Goal: Transaction & Acquisition: Purchase product/service

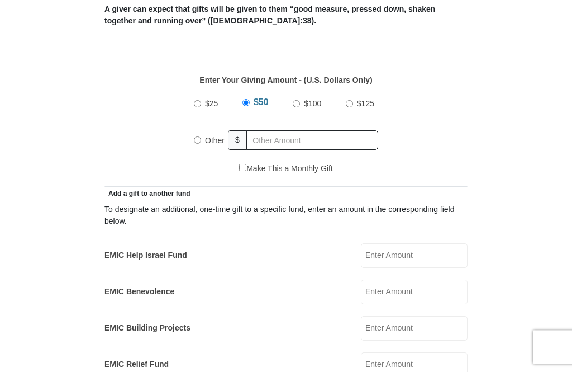
scroll to position [458, 0]
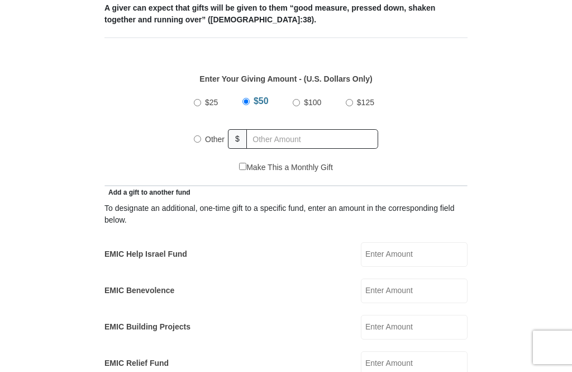
click at [196, 104] on input "$25" at bounding box center [197, 102] width 7 height 7
radio input "true"
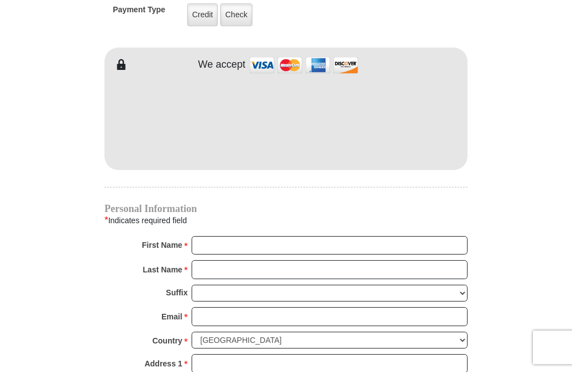
scroll to position [926, 0]
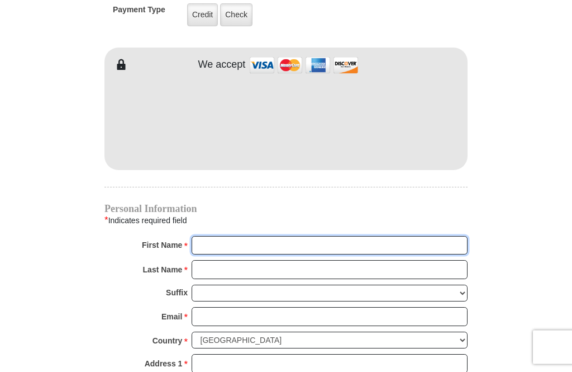
click at [211, 240] on input "First Name *" at bounding box center [330, 245] width 276 height 19
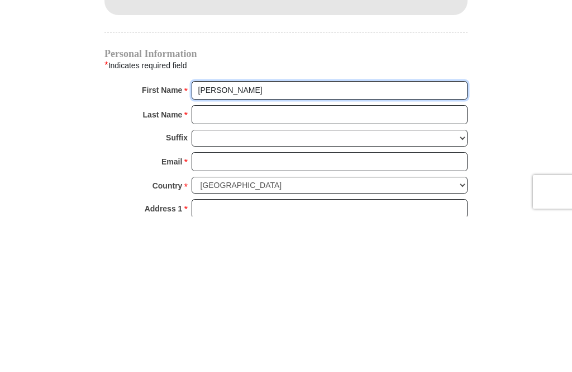
type input "[PERSON_NAME]"
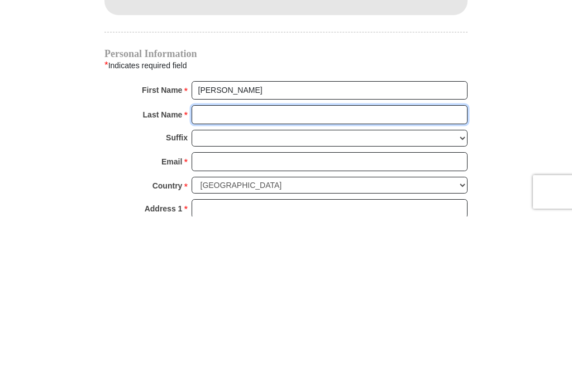
click at [198, 260] on input "Last Name *" at bounding box center [330, 269] width 276 height 19
type input "Bremen"
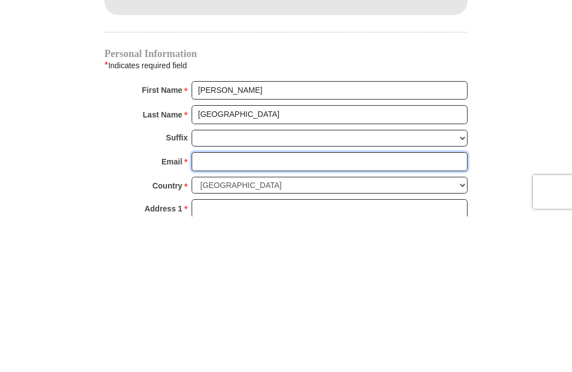
click at [199, 307] on input "Email *" at bounding box center [330, 316] width 276 height 19
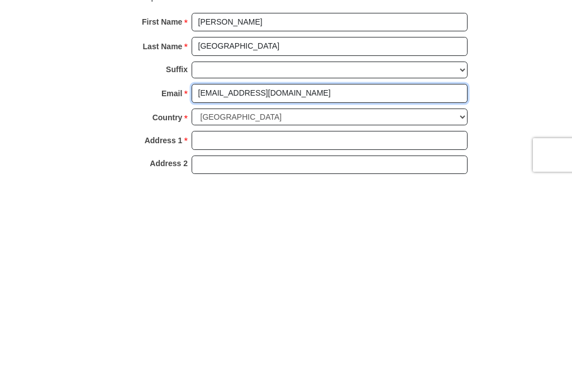
scroll to position [959, 0]
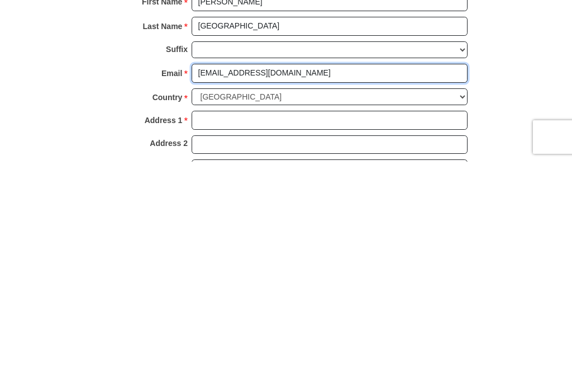
click at [245, 274] on input "snickerpoodnleshom@gmail.com" at bounding box center [330, 283] width 276 height 19
click at [248, 274] on input "snickerpoodnleshom@gmail.com" at bounding box center [330, 283] width 276 height 19
click at [245, 274] on input "snickerpoodnleshome@gmail.com" at bounding box center [330, 283] width 276 height 19
click at [249, 274] on input "snickerpoodnleshome@gmail.com" at bounding box center [330, 283] width 276 height 19
click at [250, 274] on input "snickerpoodnleshome@gmail.com" at bounding box center [330, 283] width 276 height 19
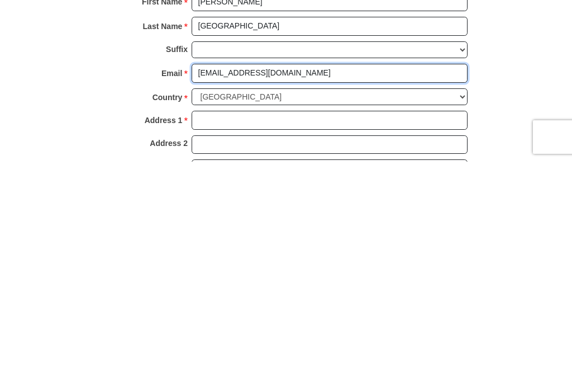
click at [249, 274] on input "snickerpoodnleshome@gmail.com" at bounding box center [330, 283] width 276 height 19
type input "snickerpoodnleshome@gmail.com"
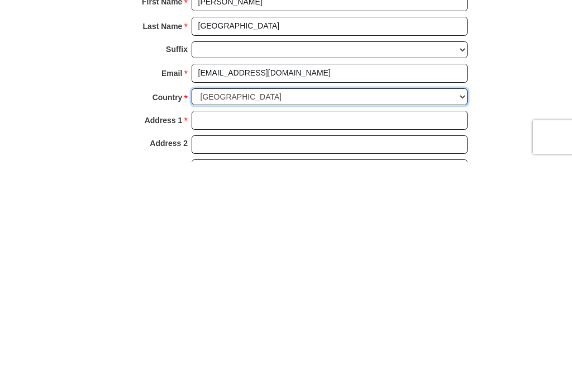
click at [263, 298] on select "United States of America Canada Antigua and Barbuda Argentina Armenia Aruba Aus…" at bounding box center [330, 306] width 276 height 17
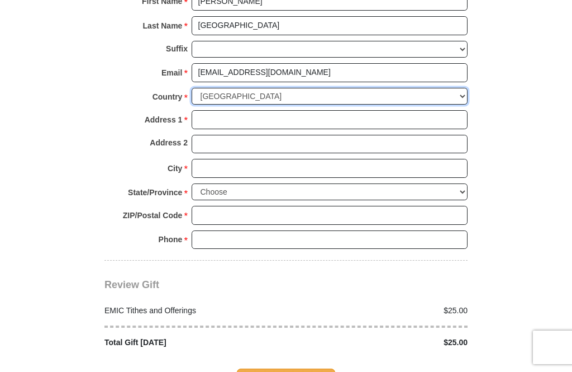
select select "AG"
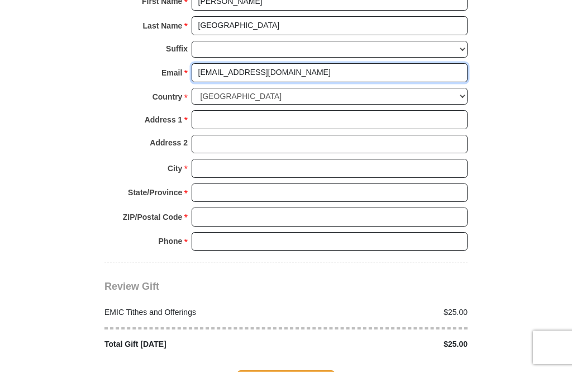
click at [328, 73] on input "snickerpoodnleshome@gmail.com" at bounding box center [330, 72] width 276 height 19
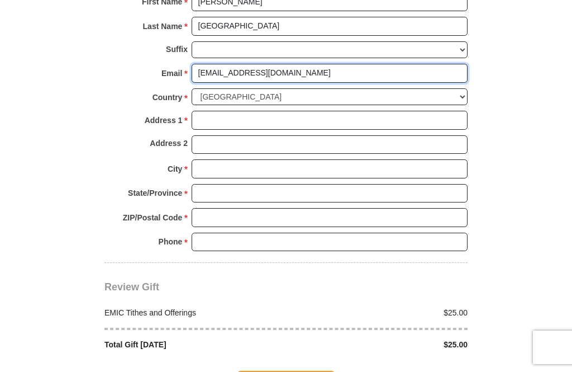
click at [256, 70] on input "snickerpoodnleshome@gmail.com" at bounding box center [330, 73] width 276 height 19
type input "snickerpoodleshome@gmail.com"
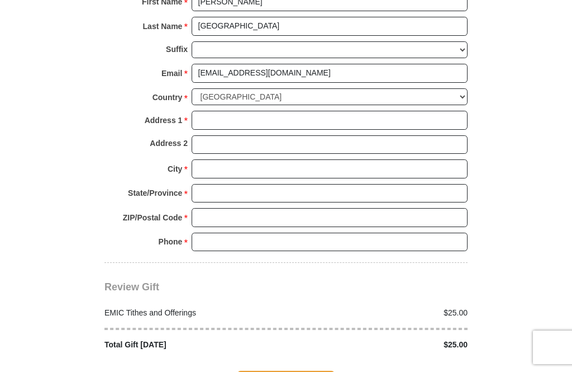
click at [309, 88] on select "United States of America Canada Antigua and Barbuda Argentina Armenia Aruba Aus…" at bounding box center [330, 96] width 276 height 17
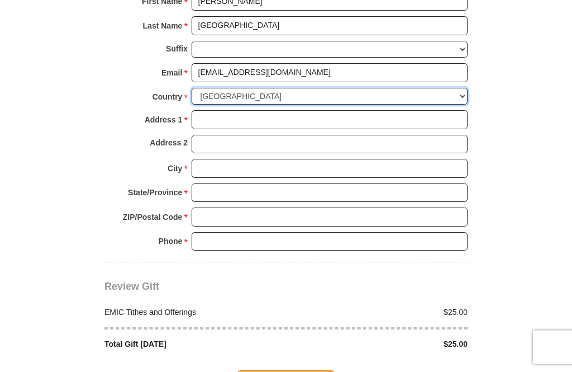
scroll to position [1170, 0]
select select "US"
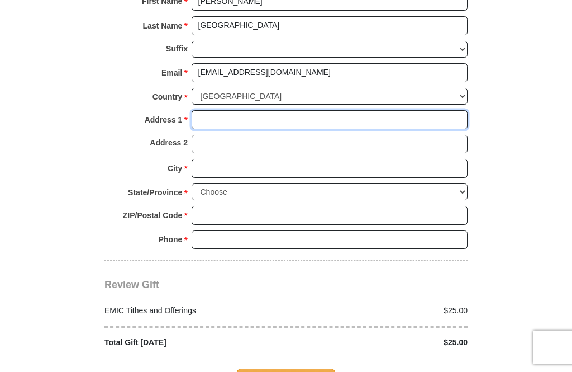
click at [259, 116] on input "Address 1 *" at bounding box center [330, 119] width 276 height 19
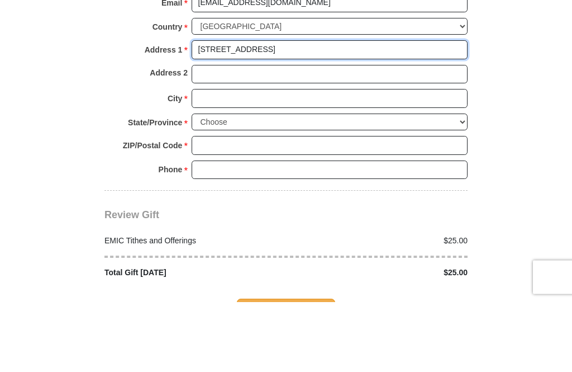
type input "107 lakeshore drive"
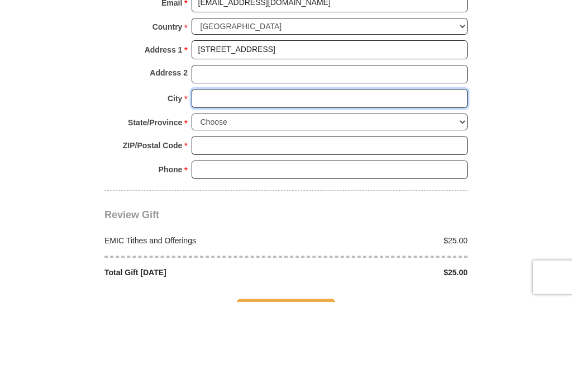
click at [211, 159] on input "City *" at bounding box center [330, 168] width 276 height 19
type input "Stewartville"
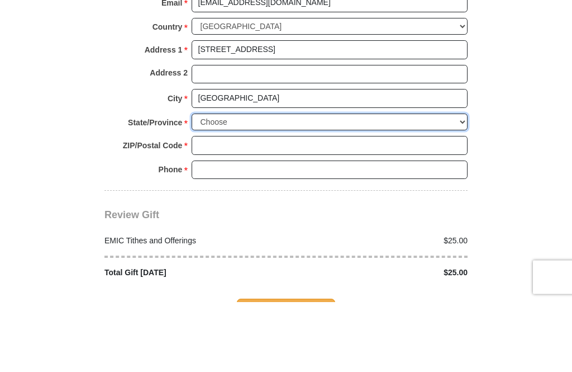
click at [210, 184] on select "Choose Alabama Alaska American Samoa Arizona Arkansas Armed Forces Americas Arm…" at bounding box center [330, 192] width 276 height 17
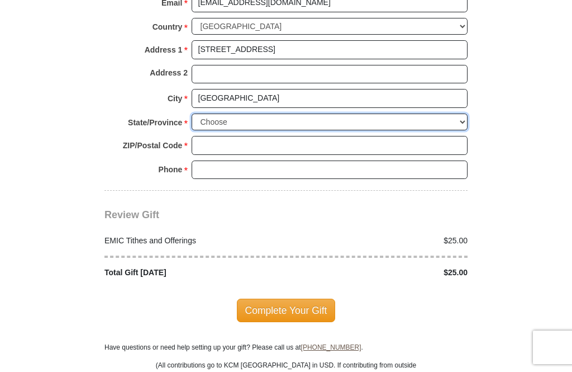
select select "MN"
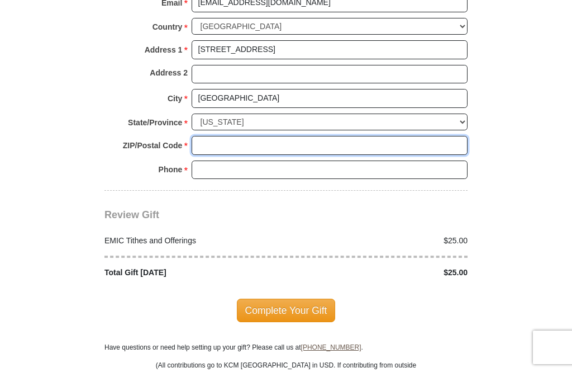
click at [194, 136] on input "ZIP/Postal Code *" at bounding box center [330, 145] width 276 height 19
type input "55976"
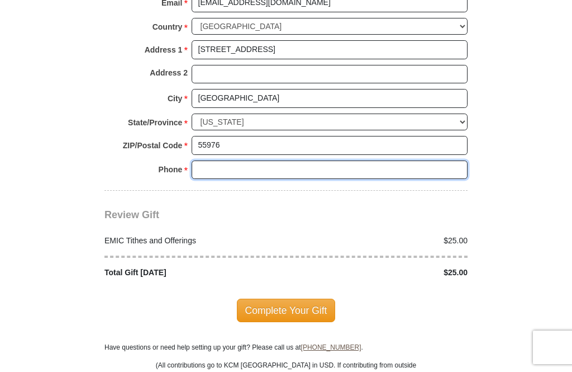
click at [195, 160] on input "Phone * *" at bounding box center [330, 169] width 276 height 19
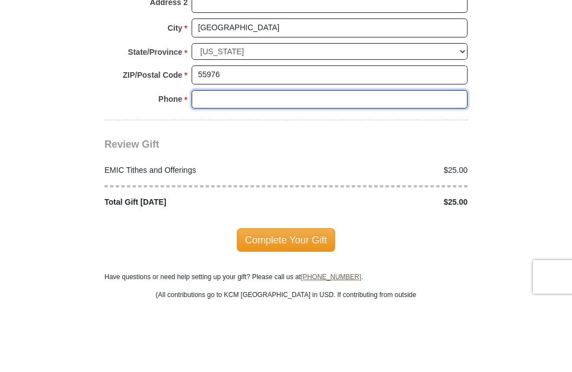
type input "5074249810"
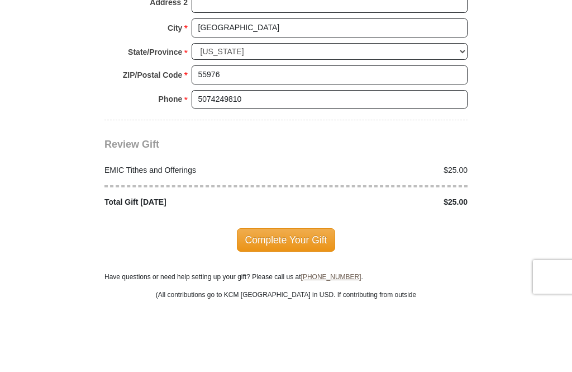
scroll to position [1310, 0]
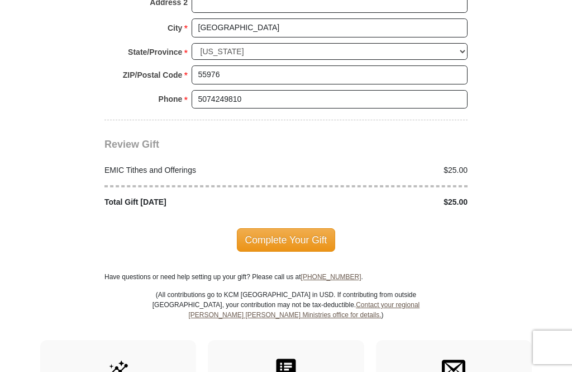
click at [273, 228] on span "Complete Your Gift" at bounding box center [286, 239] width 99 height 23
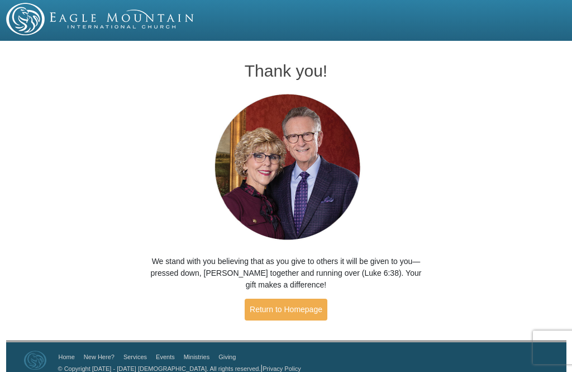
click at [276, 306] on link "Return to Homepage" at bounding box center [286, 309] width 83 height 22
